Goal: Browse casually

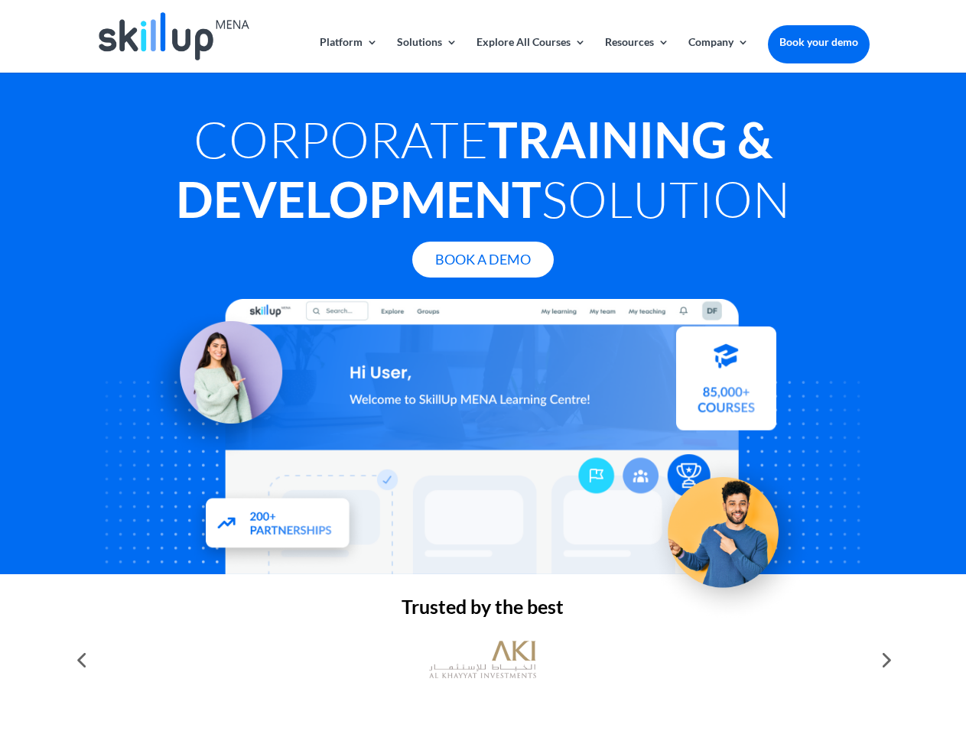
click at [483, 367] on div at bounding box center [482, 436] width 773 height 275
click at [426, 54] on link "Solutions" at bounding box center [427, 55] width 60 height 36
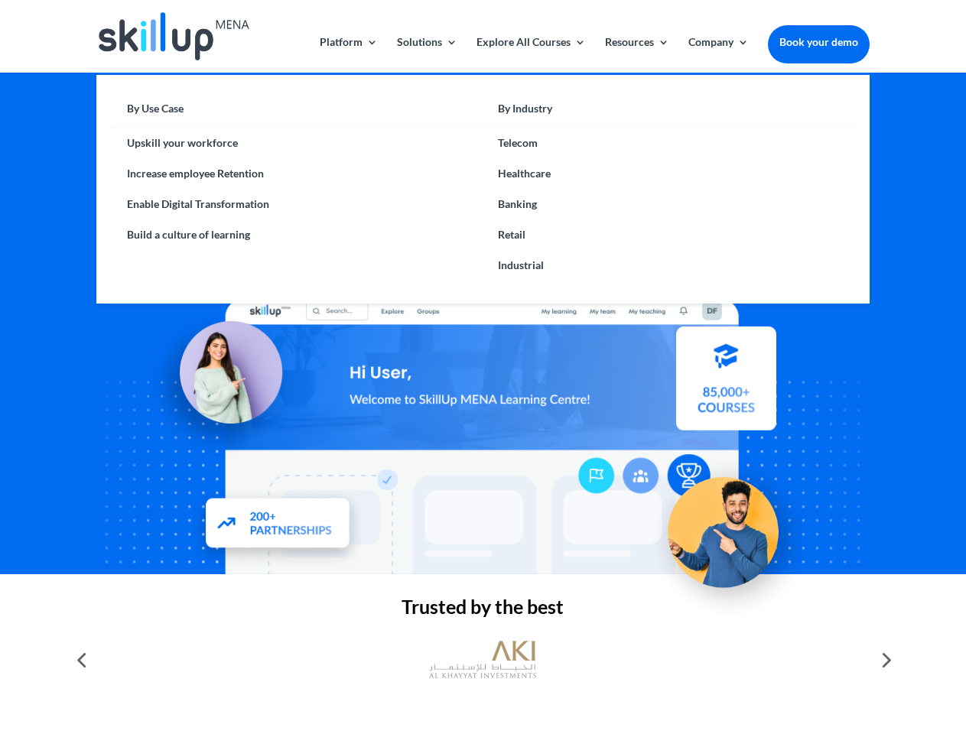
click at [530, 54] on link "Explore All Courses" at bounding box center [531, 55] width 109 height 36
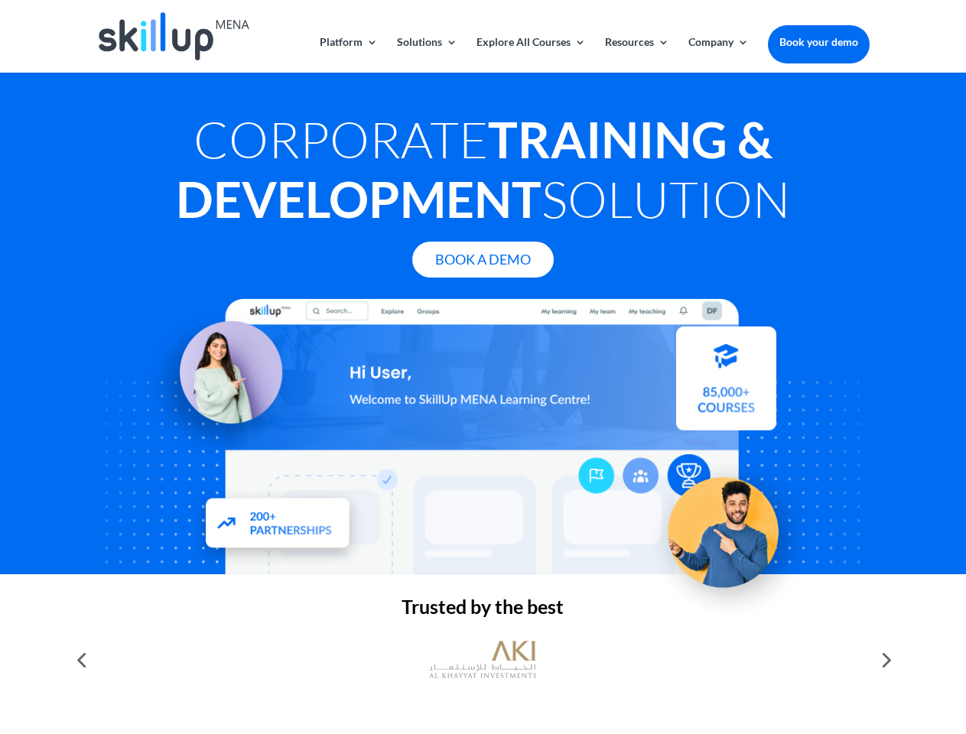
click at [636, 54] on link "Resources" at bounding box center [637, 55] width 64 height 36
click at [718, 54] on link "Company" at bounding box center [718, 55] width 60 height 36
click at [483, 660] on img at bounding box center [482, 660] width 107 height 54
